Goal: Transaction & Acquisition: Purchase product/service

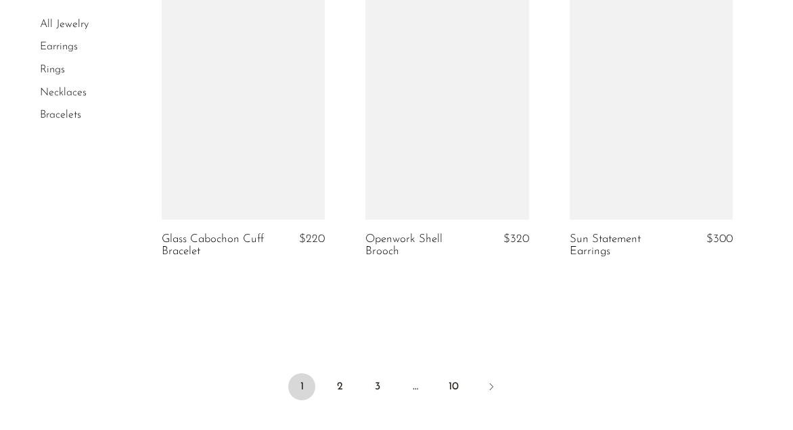
scroll to position [3485, 0]
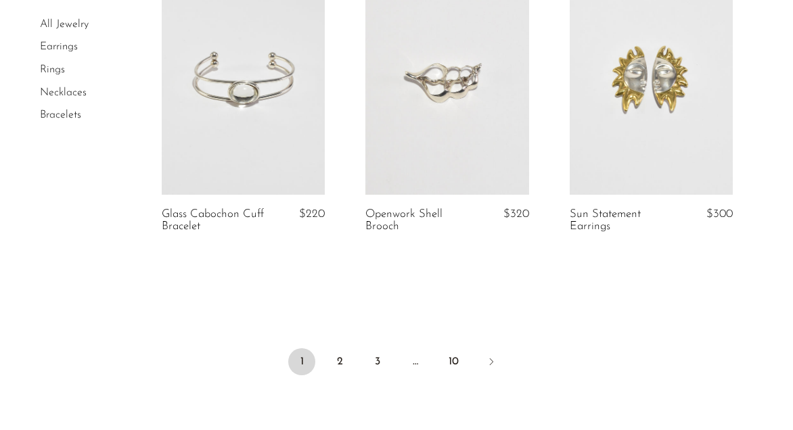
click at [76, 47] on link "Earrings" at bounding box center [59, 47] width 38 height 11
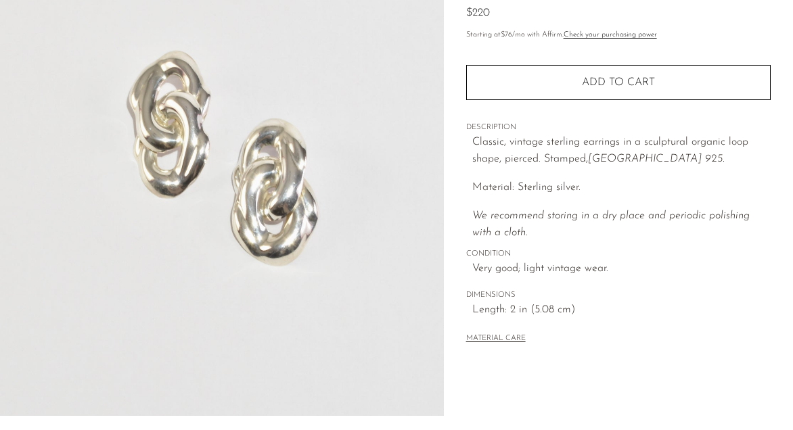
scroll to position [451, 0]
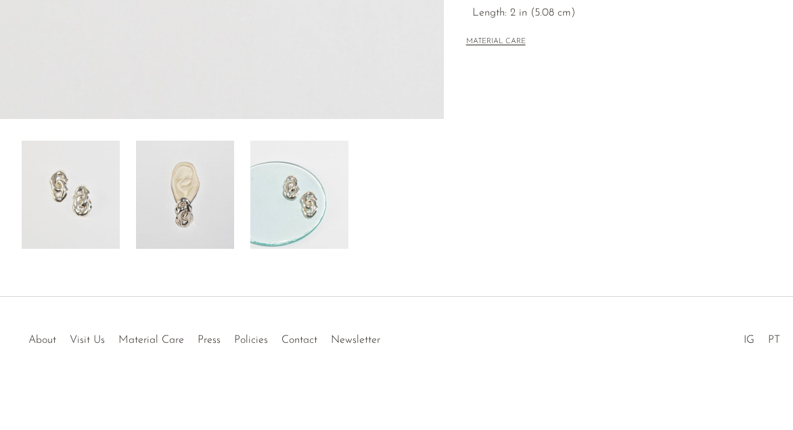
click at [196, 219] on img at bounding box center [185, 195] width 98 height 108
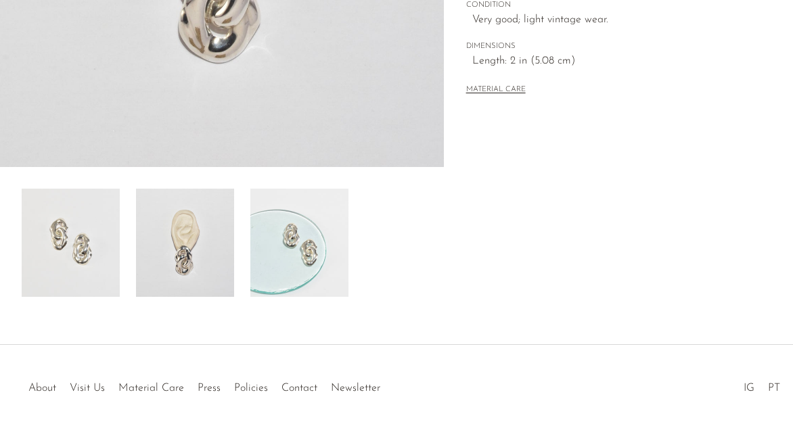
scroll to position [233, 0]
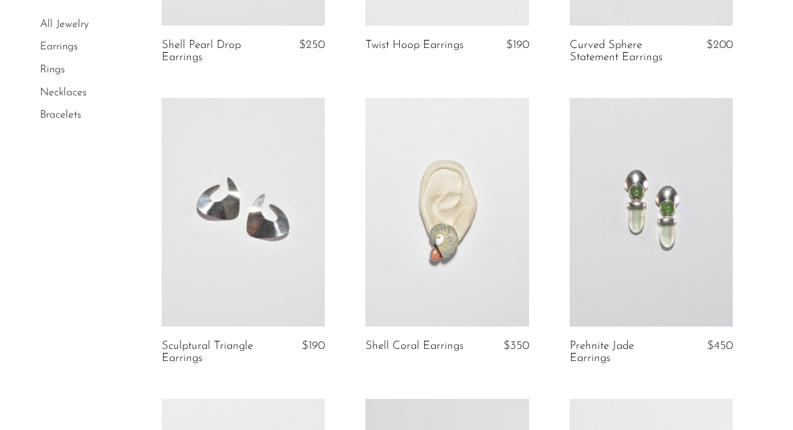
scroll to position [1713, 0]
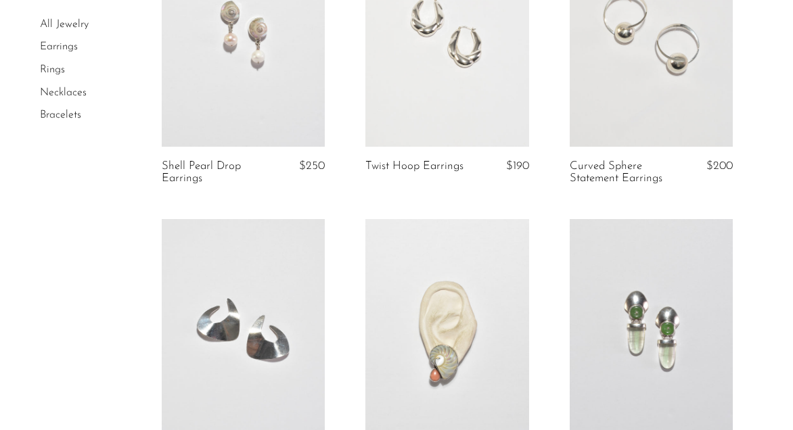
click at [661, 91] on link at bounding box center [652, 31] width 164 height 229
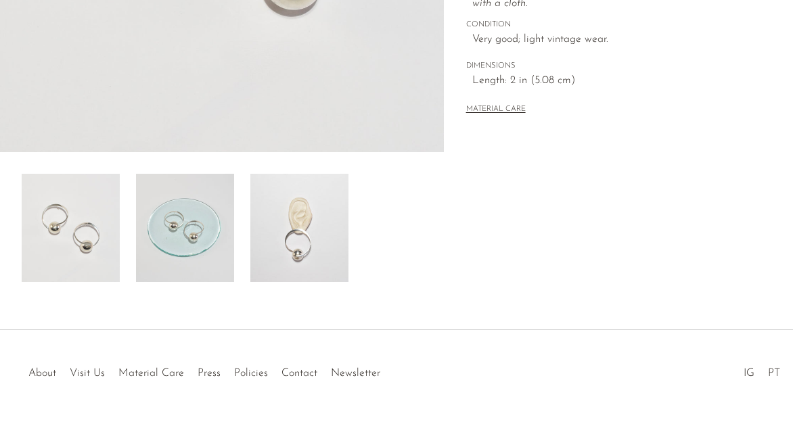
scroll to position [393, 0]
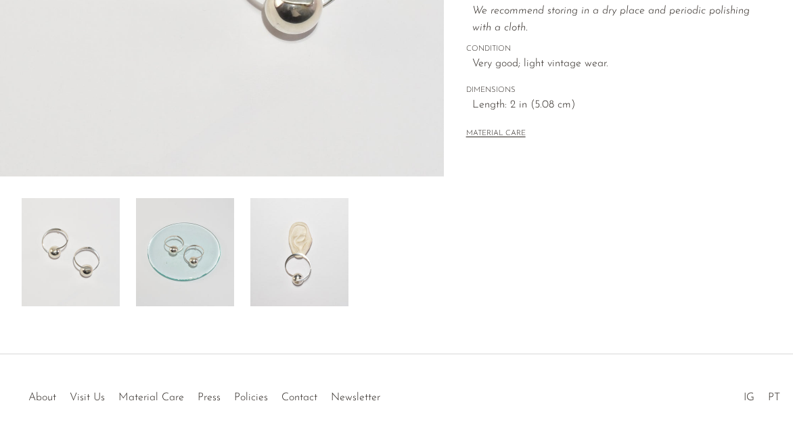
click at [183, 251] on img at bounding box center [185, 252] width 98 height 108
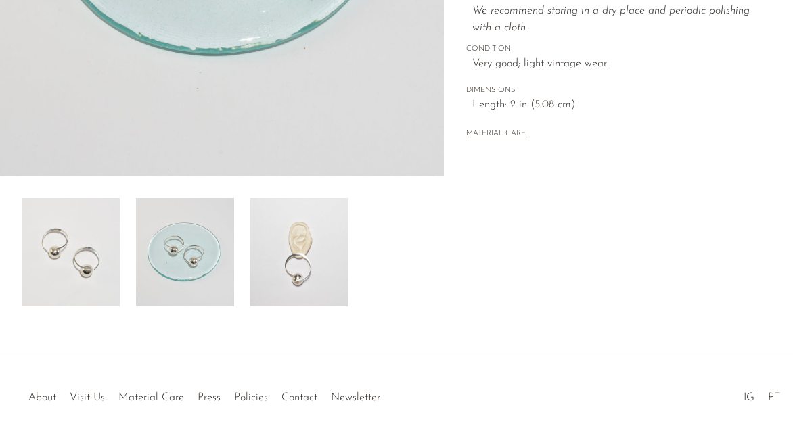
click at [307, 259] on img at bounding box center [299, 252] width 98 height 108
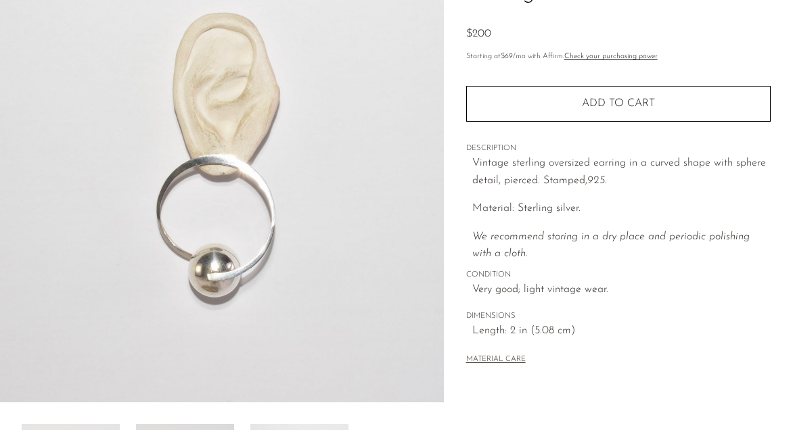
scroll to position [145, 0]
